Goal: Check status: Check status

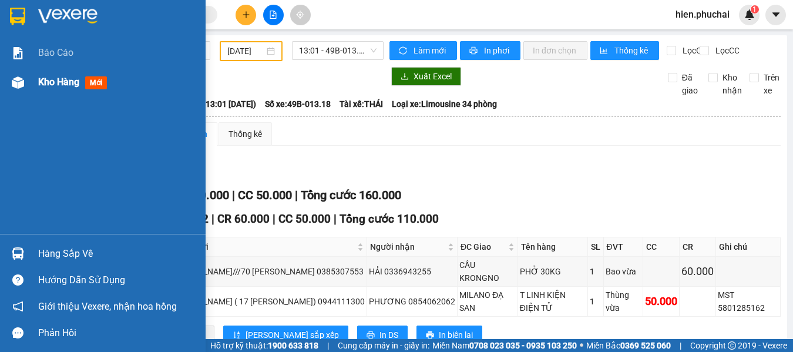
click at [26, 76] on div at bounding box center [18, 82] width 21 height 21
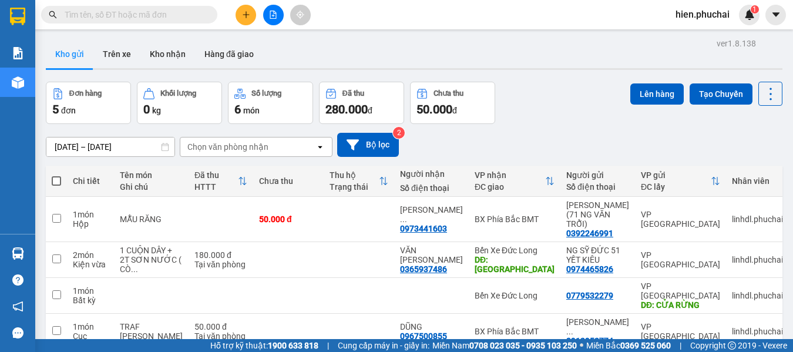
scroll to position [76, 0]
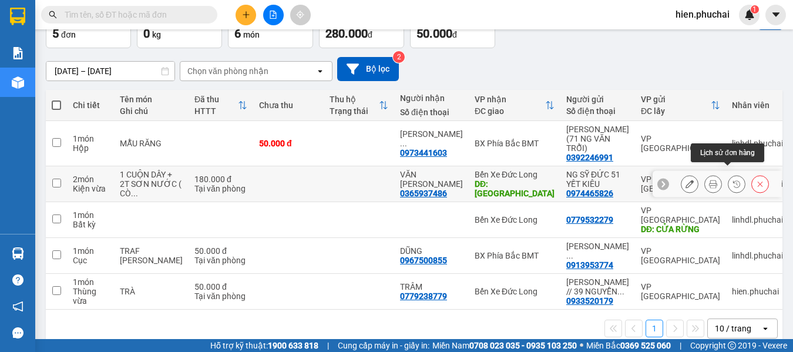
click at [733, 180] on icon at bounding box center [736, 183] width 7 height 7
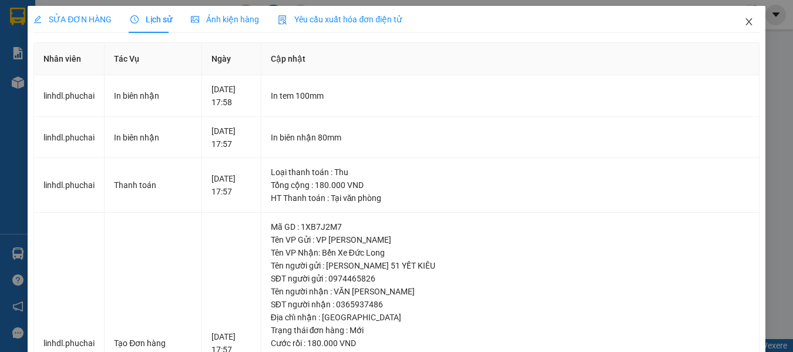
drag, startPoint x: 737, startPoint y: 24, endPoint x: 727, endPoint y: 29, distance: 11.3
click at [744, 24] on icon "close" at bounding box center [748, 21] width 9 height 9
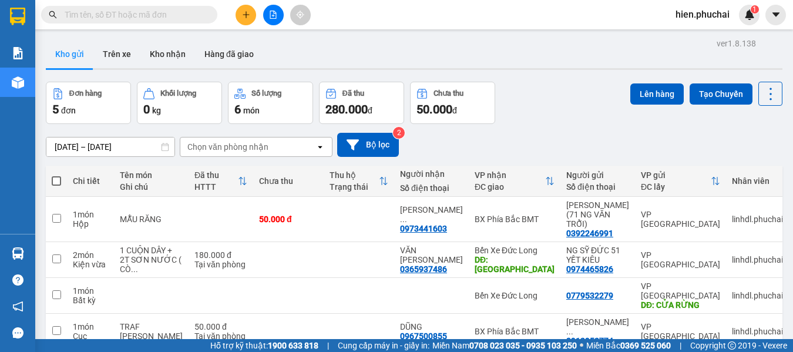
click at [452, 158] on div "[DATE] – [DATE] Press the down arrow key to interact with the calendar and sele…" at bounding box center [414, 145] width 736 height 42
click at [267, 15] on button at bounding box center [273, 15] width 21 height 21
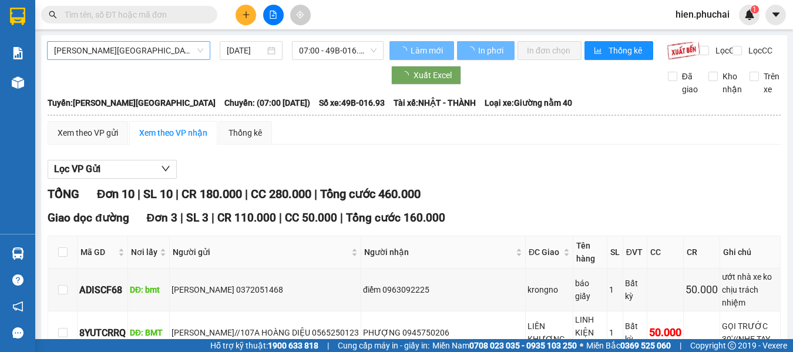
click at [130, 59] on span "Gia Lai - Đà Lạt" at bounding box center [128, 51] width 149 height 18
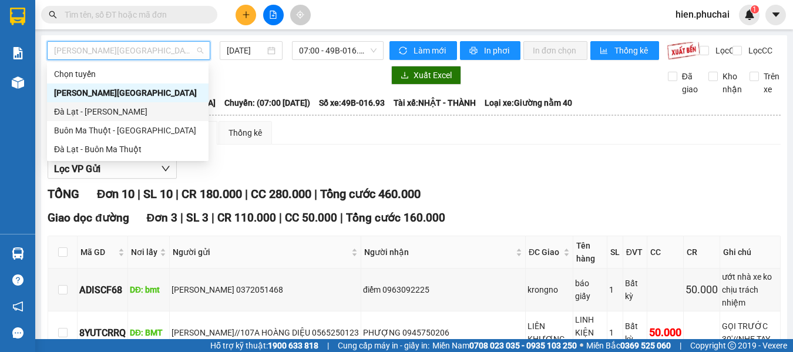
click at [108, 110] on div "Đà Lạt - Gia Lai" at bounding box center [127, 111] width 147 height 13
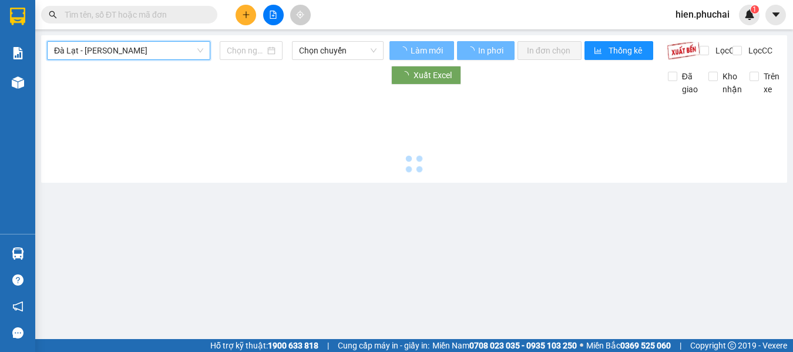
type input "14/08/2025"
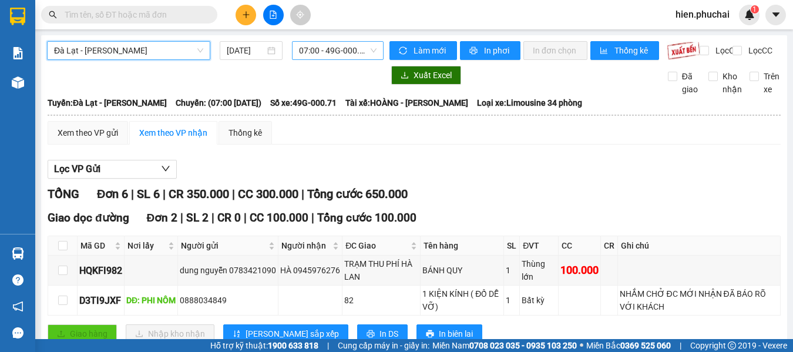
click at [309, 59] on span "07:00 - 49G-000.71" at bounding box center [338, 51] width 78 height 18
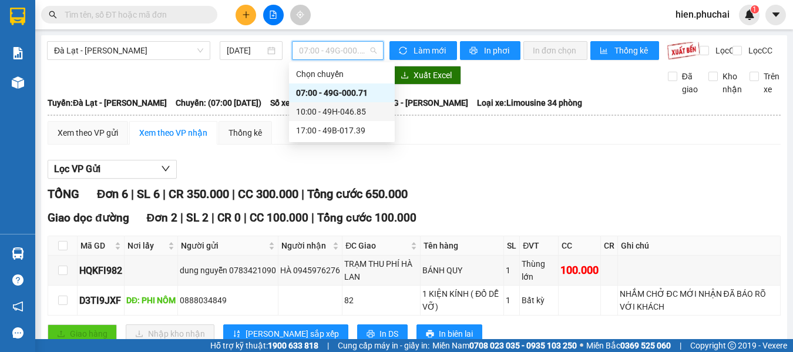
click at [318, 112] on div "10:00 - 49H-046.85" at bounding box center [342, 111] width 92 height 13
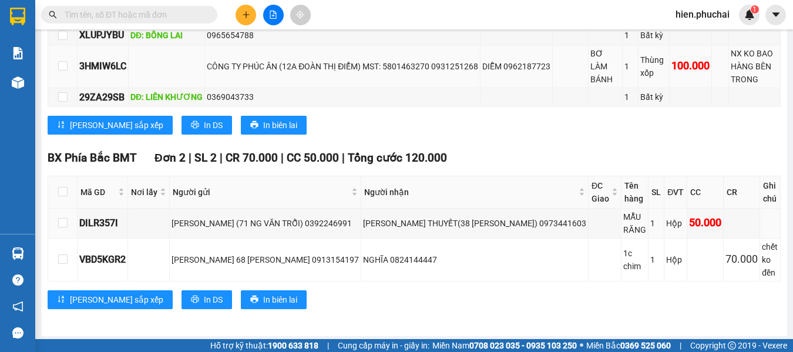
scroll to position [176, 0]
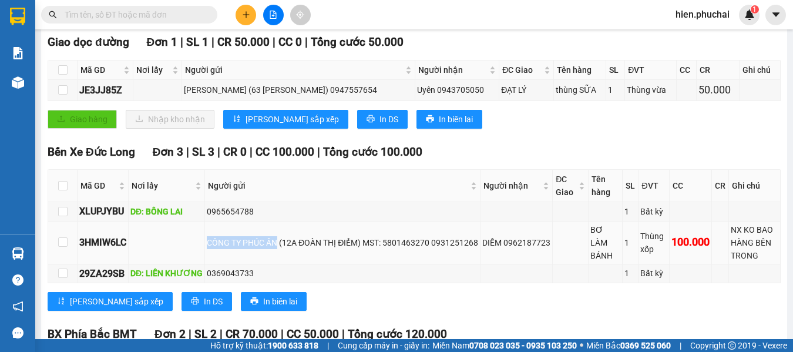
drag, startPoint x: 280, startPoint y: 254, endPoint x: 190, endPoint y: 249, distance: 90.0
click at [190, 249] on tr "3HMIW6LC CÔNG TY PHÚC ÂN (12A ĐOÀN THỊ ĐIỂM) MST: 5801463270 0931251268 DIỄM 09…" at bounding box center [414, 242] width 732 height 43
copy div "CÔNG TY PHÚC ÂN"
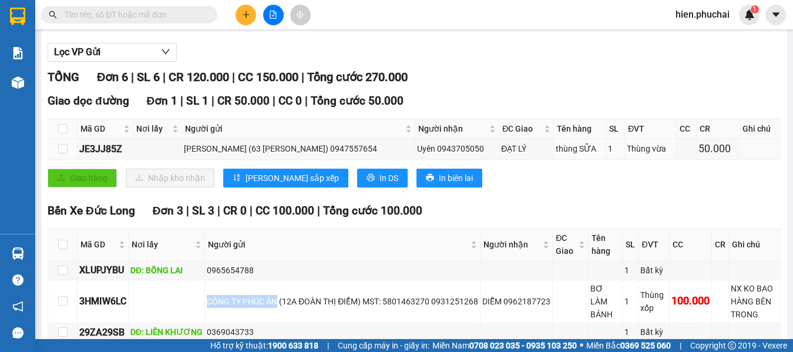
scroll to position [0, 0]
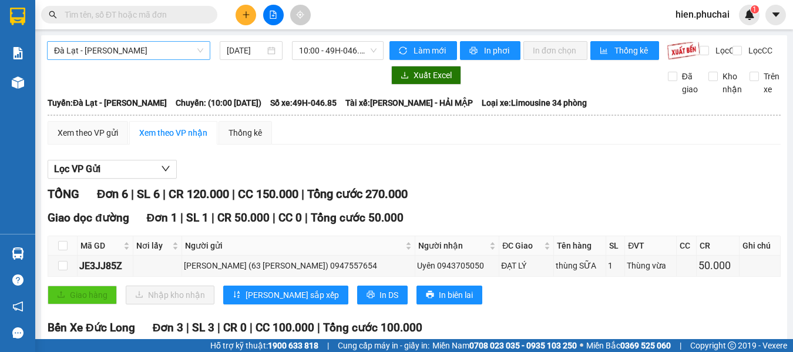
click at [145, 46] on span "Đà Lạt - Gia Lai" at bounding box center [128, 51] width 149 height 18
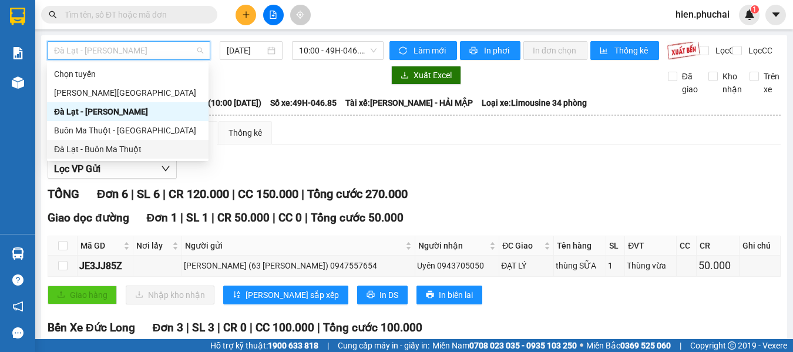
click at [127, 146] on div "Đà Lạt - Buôn Ma Thuột" at bounding box center [127, 149] width 147 height 13
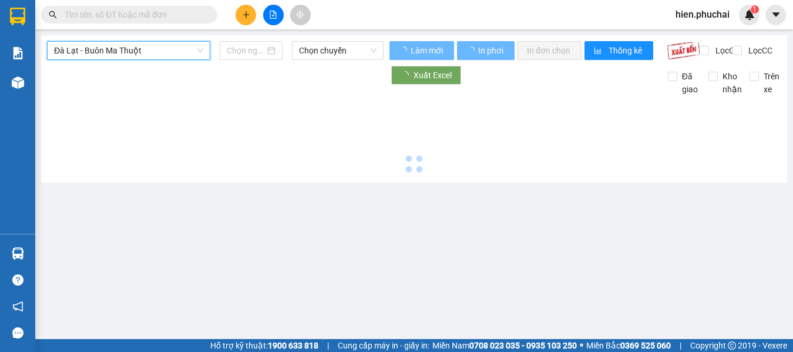
type input "14/08/2025"
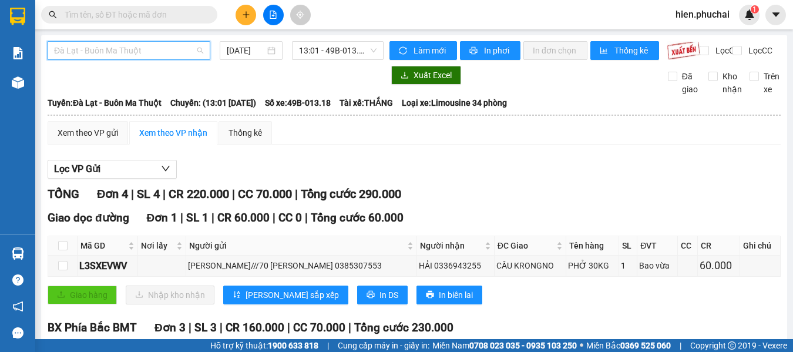
click at [181, 56] on span "Đà Lạt - Buôn Ma Thuột" at bounding box center [128, 51] width 149 height 18
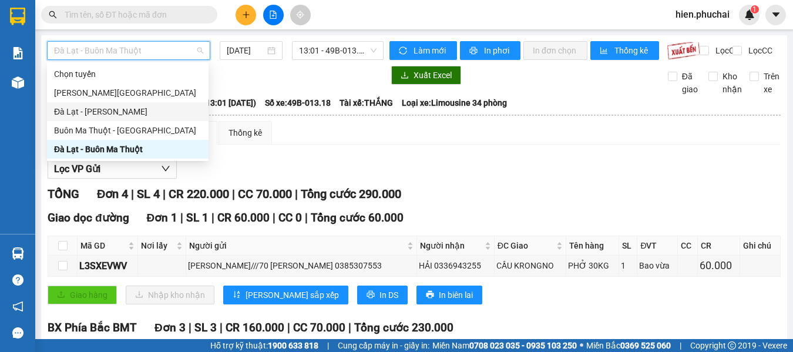
click at [132, 117] on div "Đà Lạt - Gia Lai" at bounding box center [127, 111] width 147 height 13
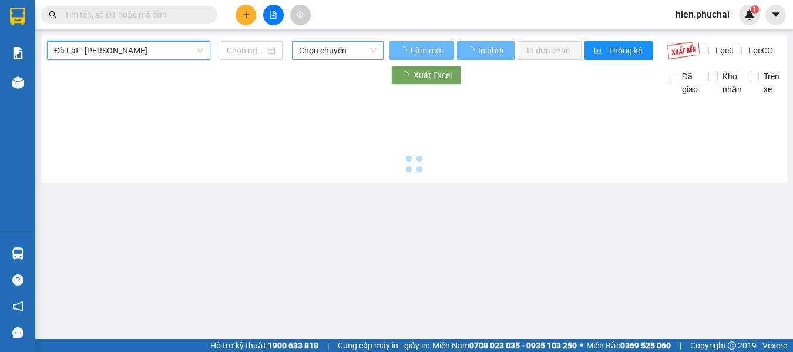
type input "14/08/2025"
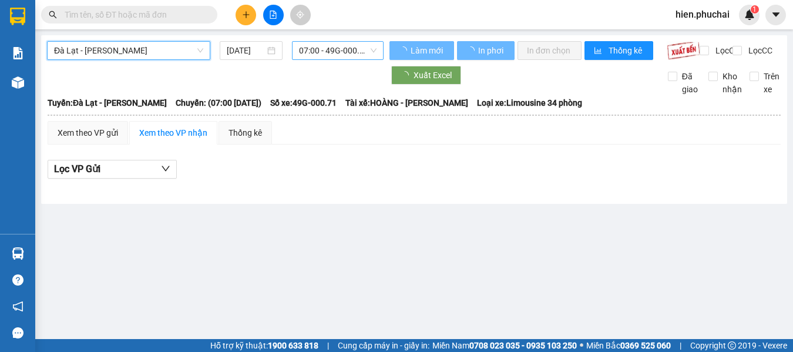
click at [318, 54] on span "07:00 - 49G-000.71" at bounding box center [338, 51] width 78 height 18
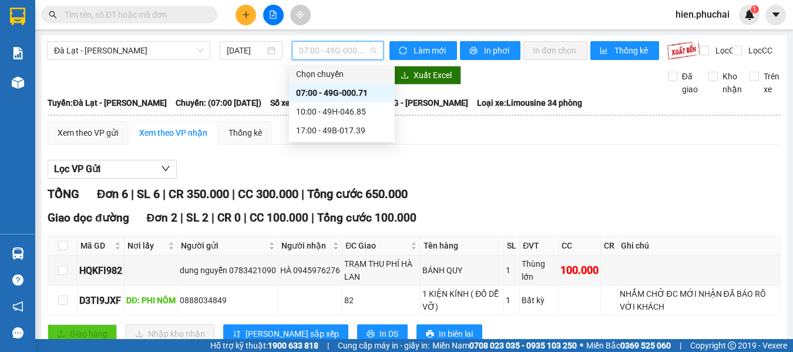
click at [322, 42] on span "07:00 - 49G-000.71" at bounding box center [338, 51] width 78 height 18
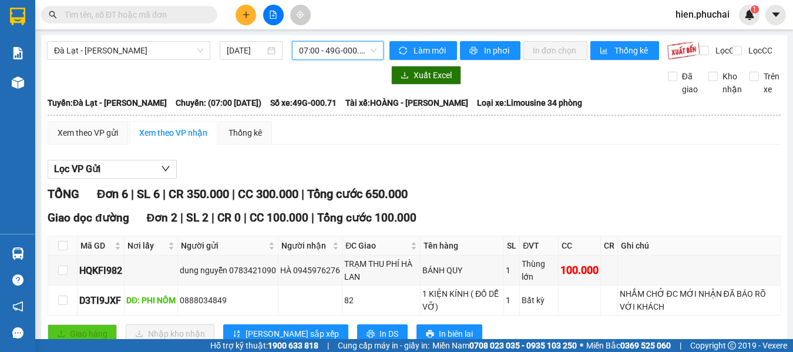
click at [330, 36] on div "Đà Lạt - Gia Lai 14/08/2025 07:00 07:00 - 49G-000.71 Làm mới In phơi In đơn chọ…" at bounding box center [414, 332] width 746 height 595
click at [331, 45] on span "07:00 - 49G-000.71" at bounding box center [338, 51] width 78 height 18
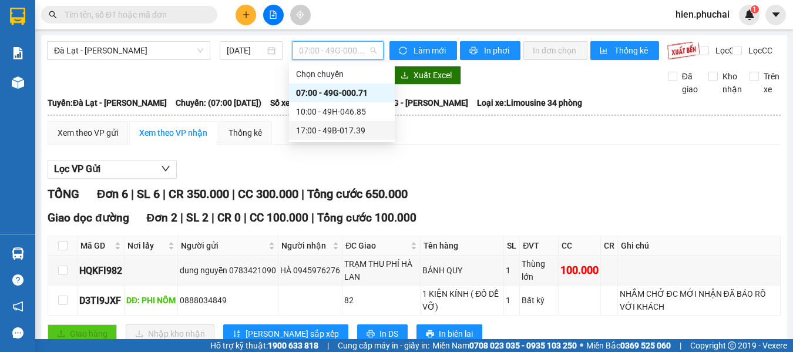
click at [327, 127] on div "17:00 - 49B-017.39" at bounding box center [342, 130] width 92 height 13
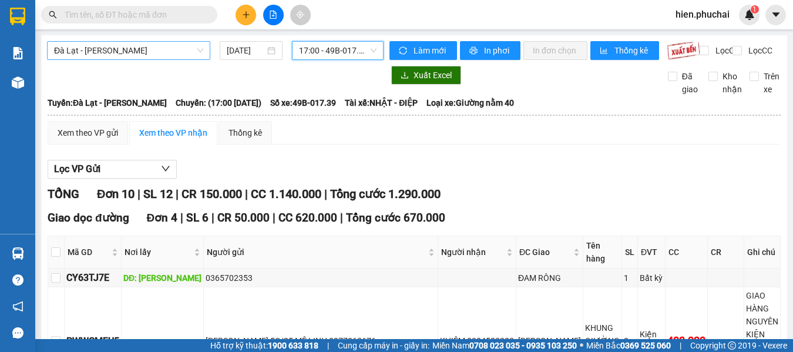
click at [154, 53] on span "Đà Lạt - Gia Lai" at bounding box center [128, 51] width 149 height 18
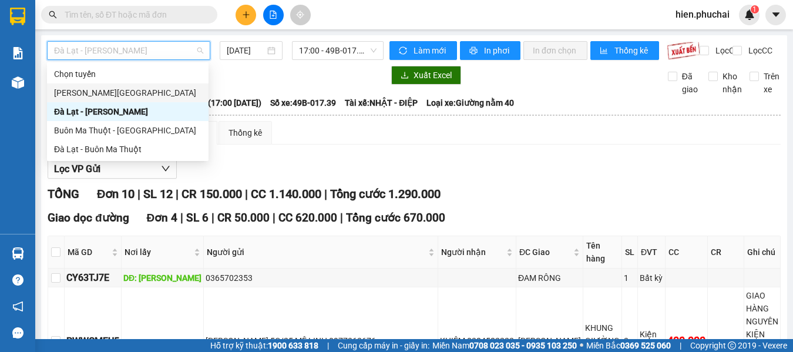
click at [143, 92] on div "Gia Lai - Đà Lạt" at bounding box center [127, 92] width 147 height 13
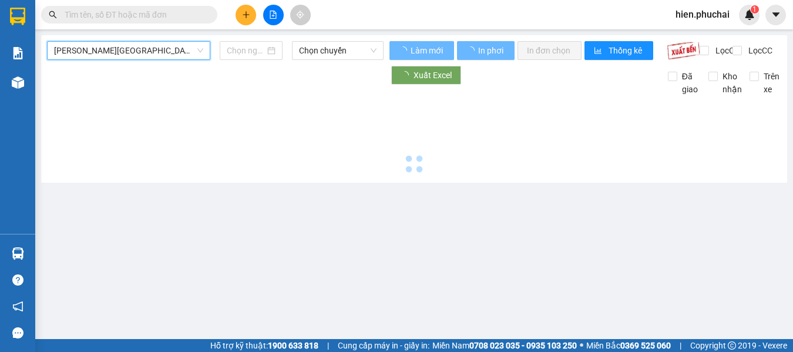
type input "14/08/2025"
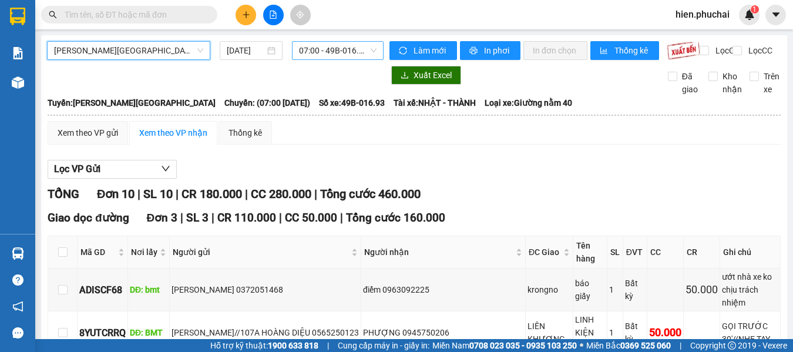
click at [349, 56] on span "07:00 - 49B-016.93" at bounding box center [338, 51] width 78 height 18
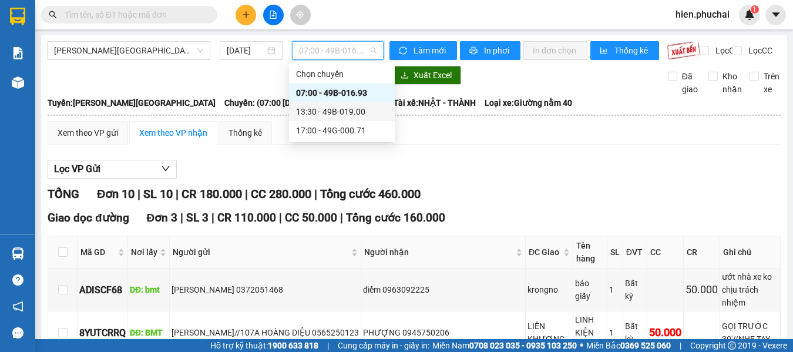
click at [342, 113] on div "13:30 - 49B-019.00" at bounding box center [342, 111] width 92 height 13
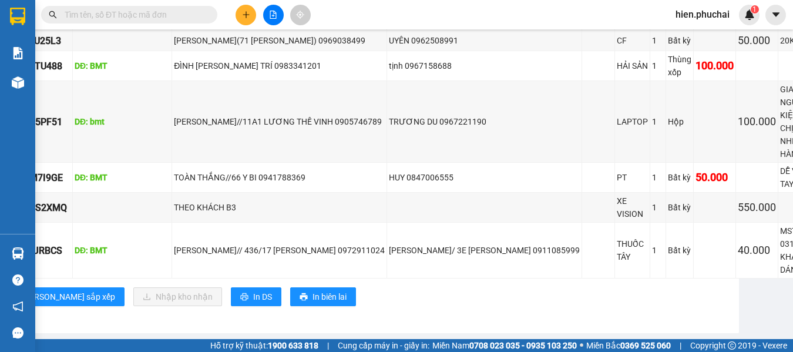
scroll to position [347, 83]
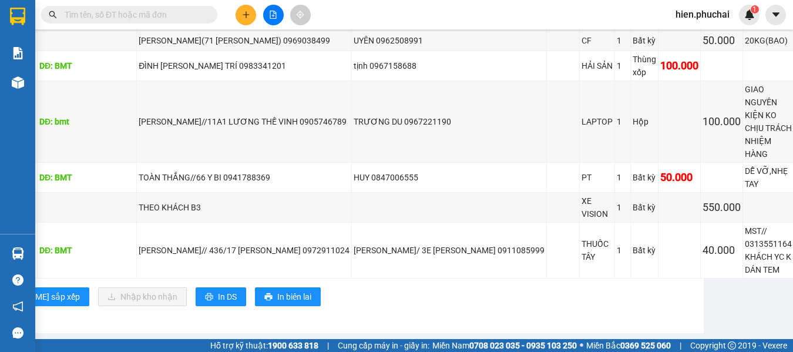
click at [572, 287] on div "Lưu sắp xếp Nhập kho nhận In DS In biên lai" at bounding box center [379, 296] width 830 height 19
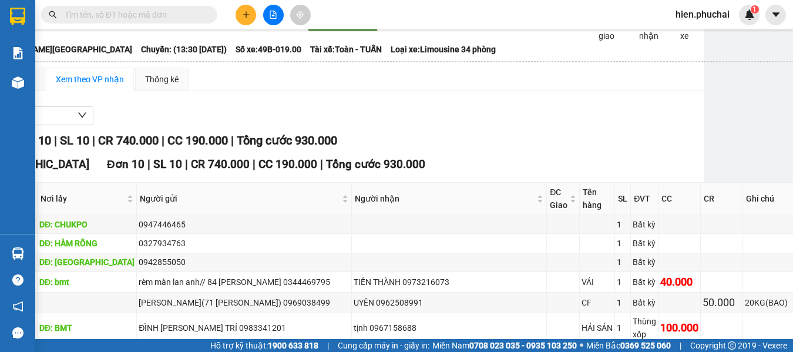
scroll to position [0, 83]
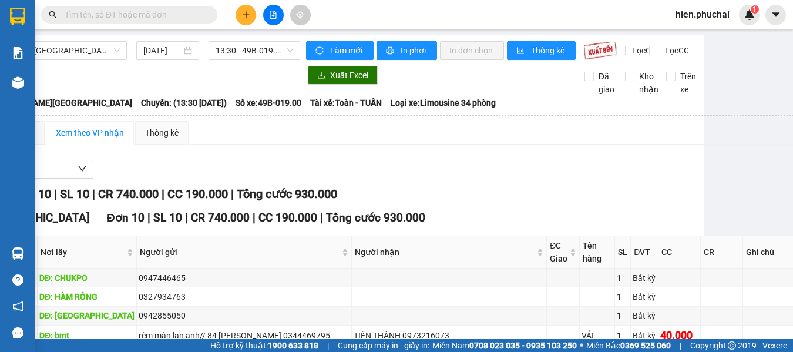
click at [241, 60] on div "Gia Lai - Đà Lạt 14/08/2025 13:30 - 49B-019.00" at bounding box center [132, 50] width 336 height 19
click at [242, 60] on div "Gia Lai - Đà Lạt 14/08/2025 13:30 - 49B-019.00" at bounding box center [132, 50] width 336 height 19
click at [265, 45] on span "13:30 - 49B-019.00" at bounding box center [255, 51] width 78 height 18
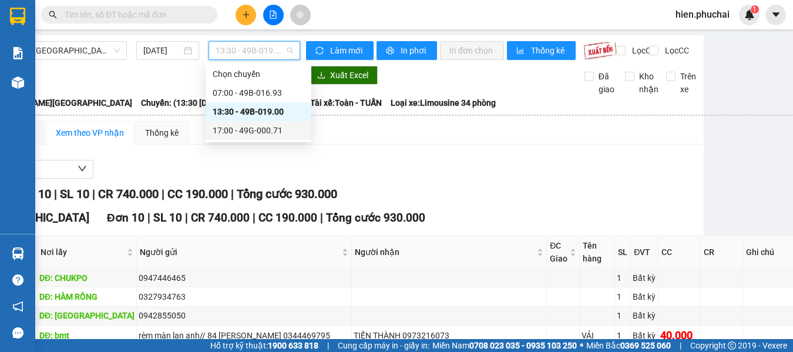
click at [257, 130] on div "17:00 - 49G-000.71" at bounding box center [259, 130] width 92 height 13
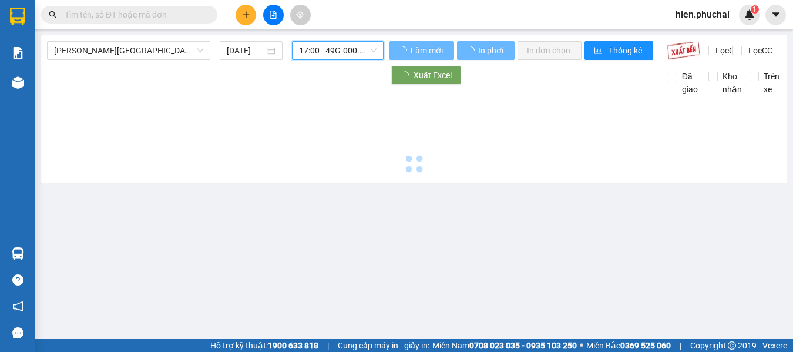
scroll to position [0, 0]
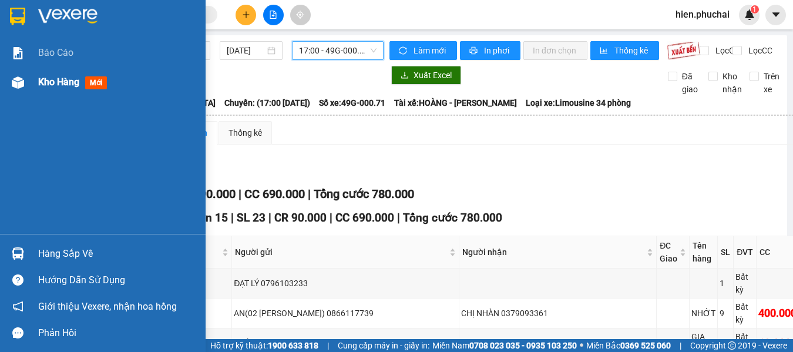
click at [32, 80] on div "Kho hàng mới" at bounding box center [103, 82] width 206 height 29
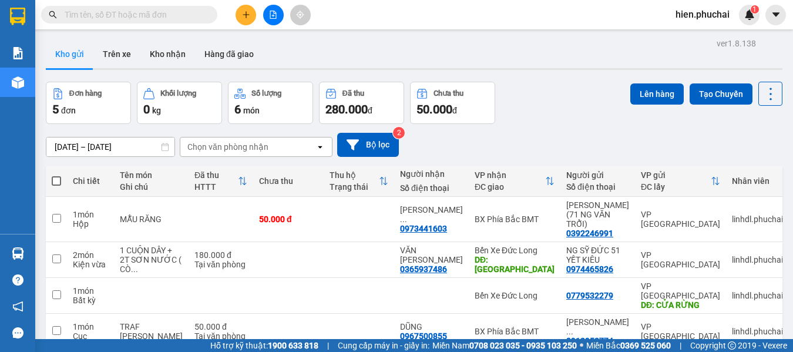
scroll to position [76, 0]
